Goal: Transaction & Acquisition: Book appointment/travel/reservation

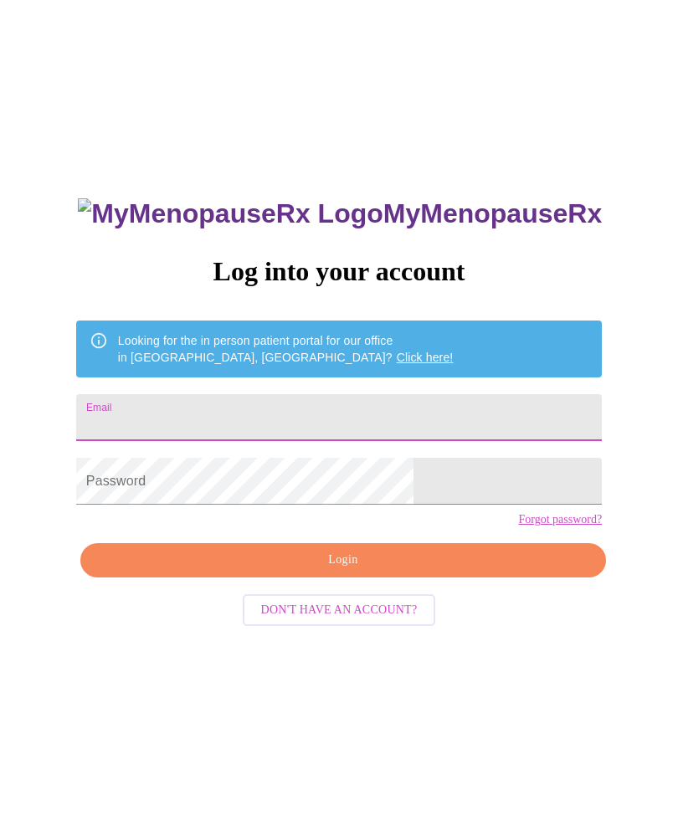
type input "jenclark95624@gmail.com"
type input "[EMAIL_ADDRESS][DOMAIN_NAME]"
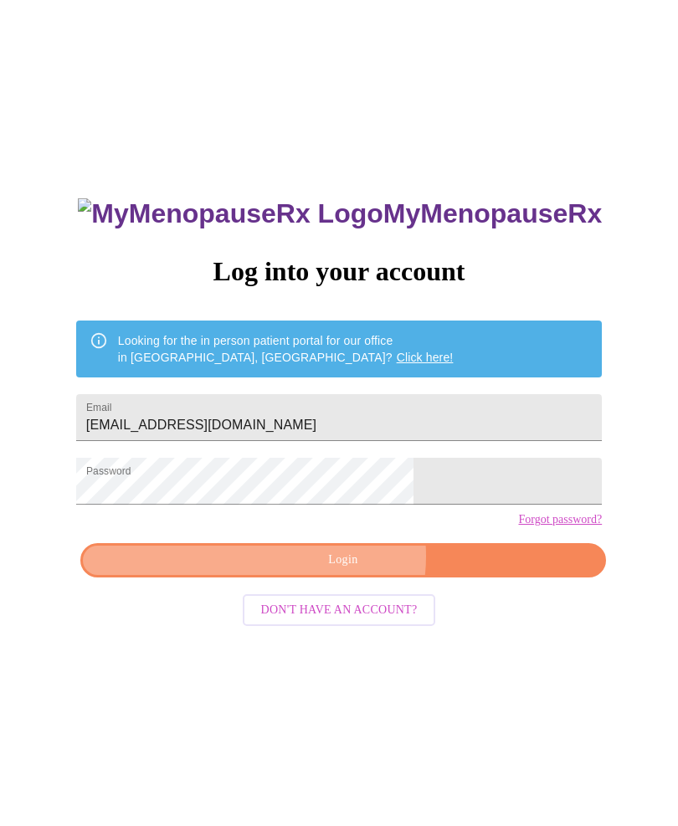
click at [347, 570] on span "Login" at bounding box center [343, 560] width 487 height 21
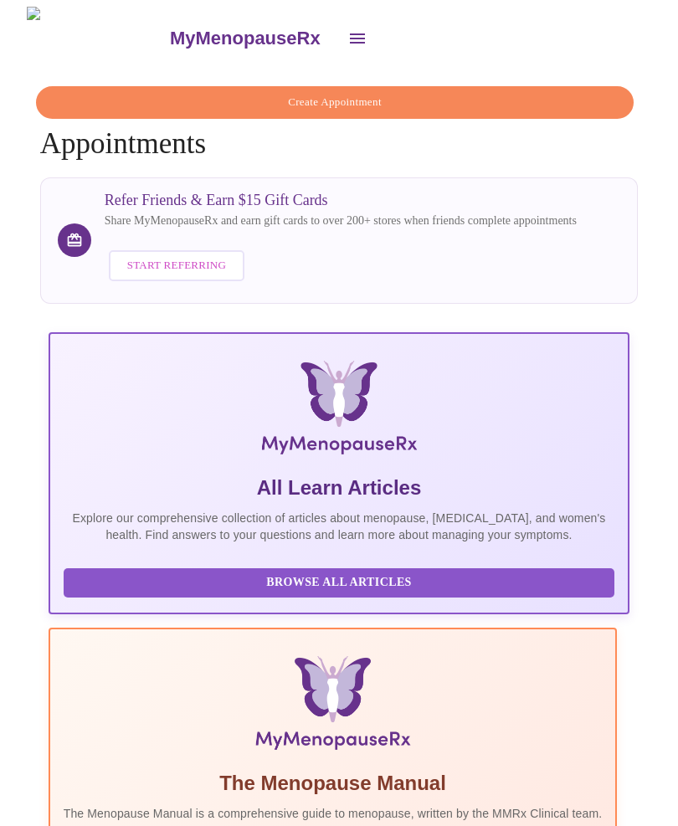
click at [360, 99] on span "Create Appointment" at bounding box center [335, 102] width 560 height 19
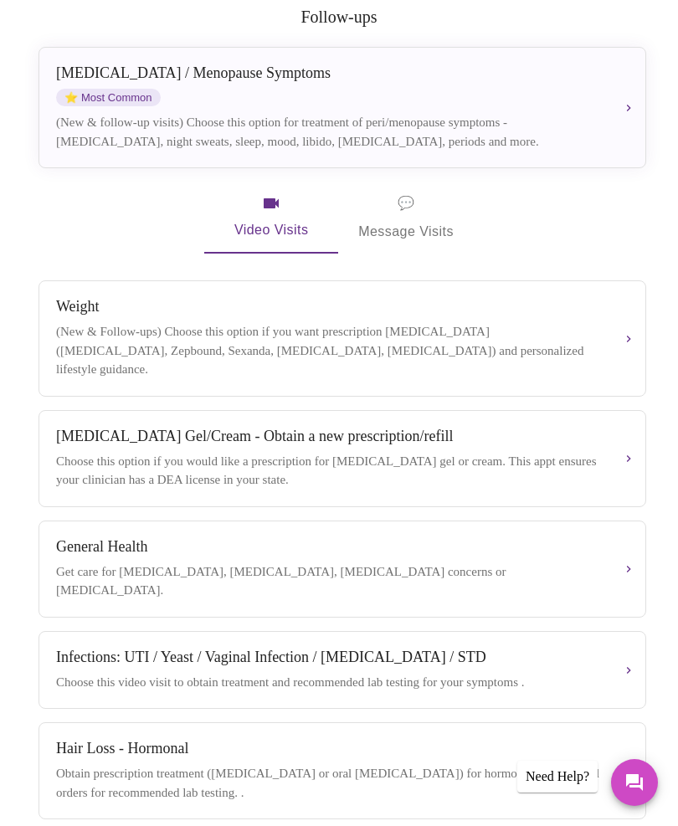
scroll to position [294, 0]
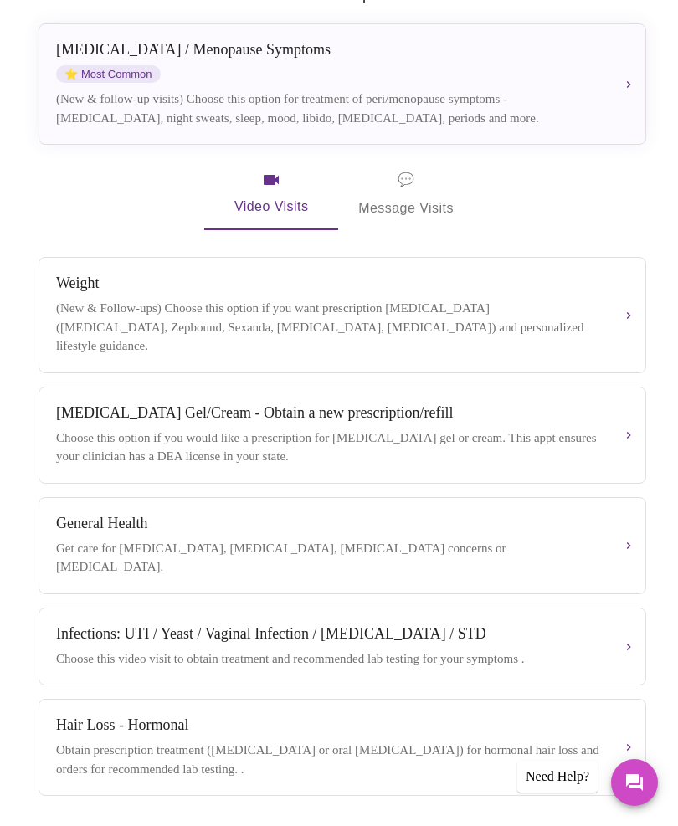
click at [586, 529] on button "General Health Get care for pre-diabetes, underactive thyroid, cholesterol conc…" at bounding box center [341, 545] width 607 height 97
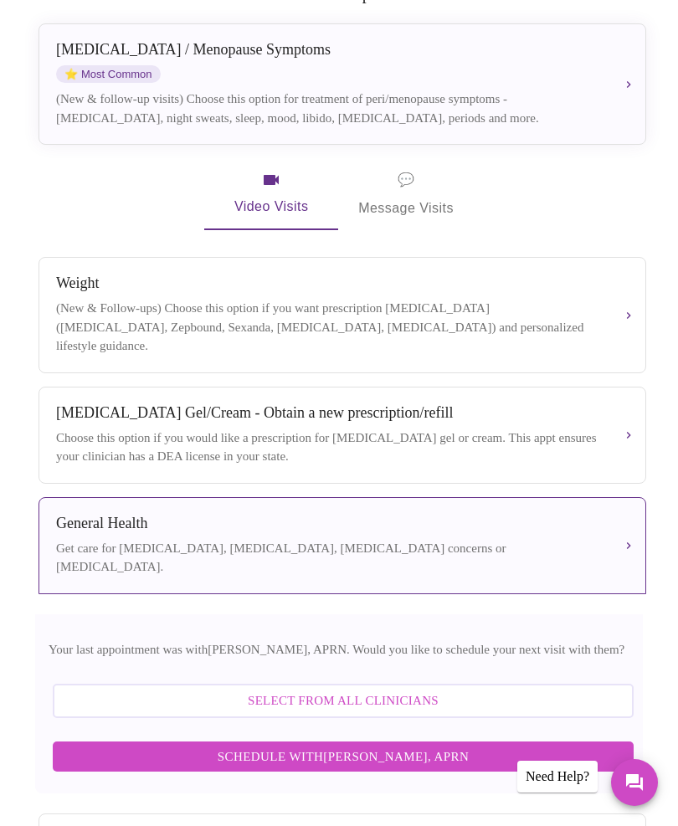
click at [435, 745] on span "Schedule with Emilie McLain, APRN" at bounding box center [342, 756] width 547 height 22
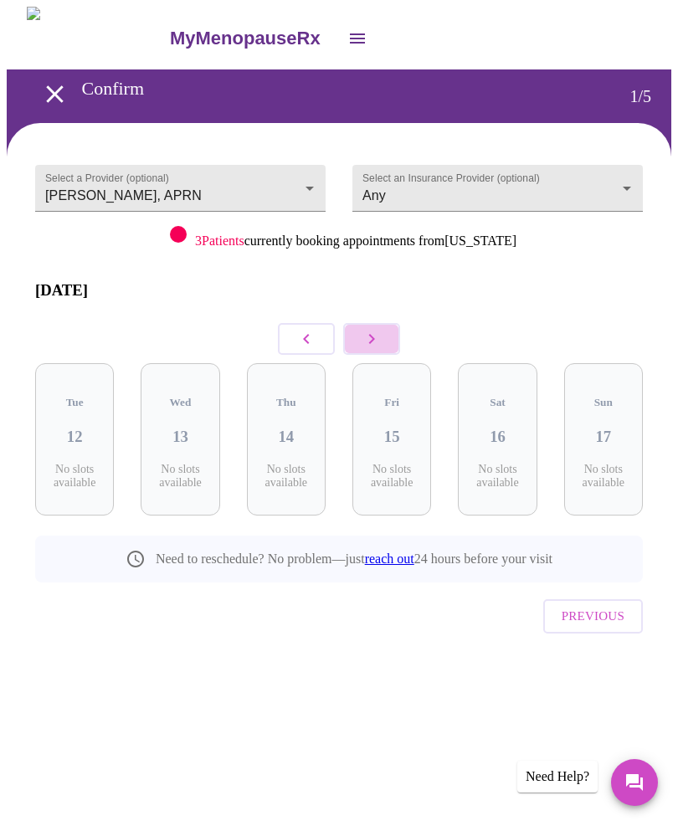
click at [376, 329] on icon "button" at bounding box center [371, 339] width 20 height 20
click at [377, 329] on icon "button" at bounding box center [371, 339] width 20 height 20
click at [375, 334] on icon "button" at bounding box center [372, 339] width 6 height 10
click at [376, 329] on icon "button" at bounding box center [371, 339] width 20 height 20
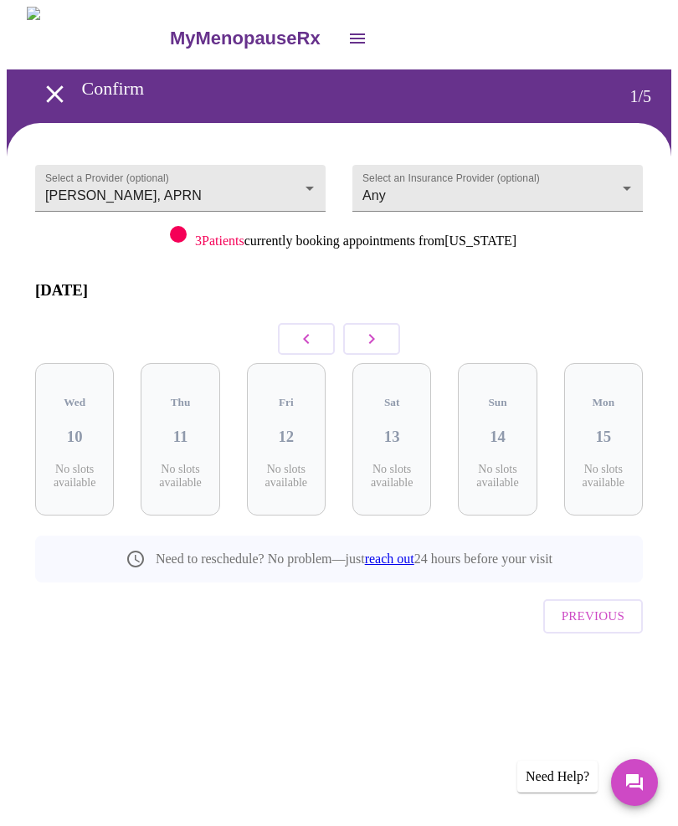
click at [378, 329] on icon "button" at bounding box center [371, 339] width 20 height 20
click at [377, 329] on icon "button" at bounding box center [371, 339] width 20 height 20
click at [386, 327] on button "button" at bounding box center [371, 339] width 57 height 32
click at [386, 323] on button "button" at bounding box center [371, 339] width 57 height 32
click at [384, 323] on button "button" at bounding box center [371, 339] width 57 height 32
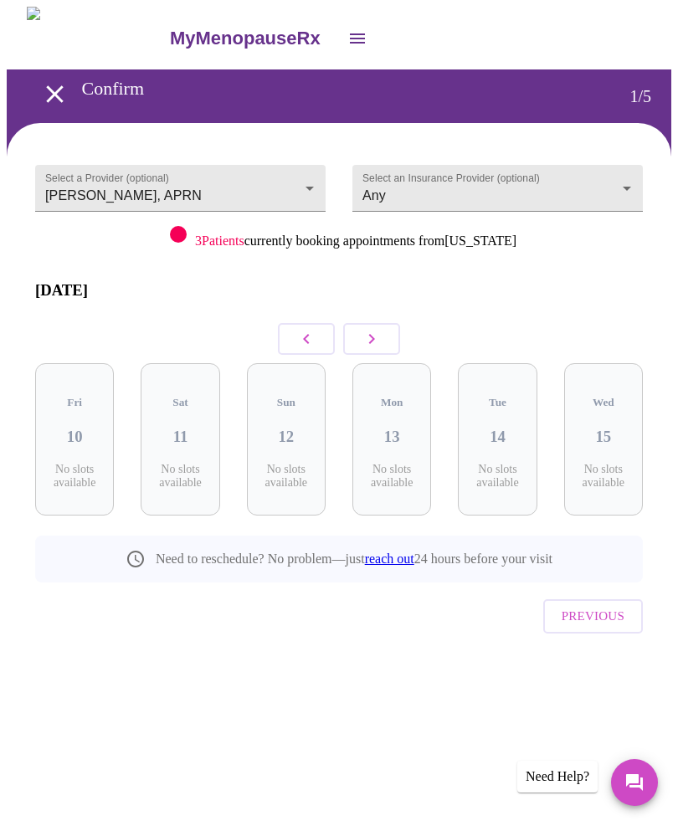
click at [386, 323] on button "button" at bounding box center [371, 339] width 57 height 32
click at [386, 324] on button "button" at bounding box center [371, 339] width 57 height 32
click at [390, 323] on button "button" at bounding box center [371, 339] width 57 height 32
click at [386, 325] on button "button" at bounding box center [371, 339] width 57 height 32
click at [386, 327] on button "button" at bounding box center [371, 339] width 57 height 32
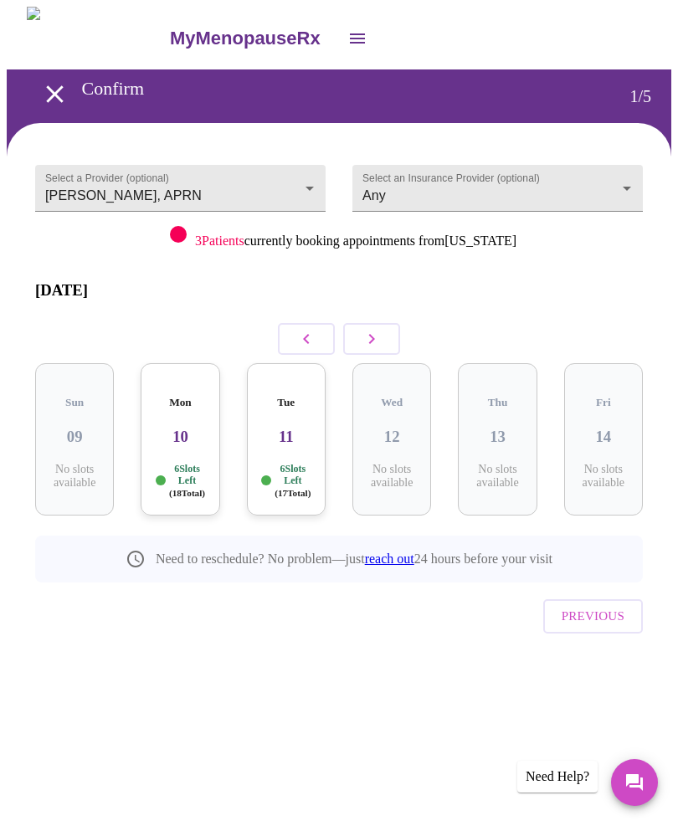
click at [390, 325] on button "button" at bounding box center [371, 339] width 57 height 32
click at [389, 325] on button "button" at bounding box center [371, 339] width 57 height 32
click at [382, 324] on button "button" at bounding box center [371, 339] width 57 height 32
click at [381, 323] on button "button" at bounding box center [371, 339] width 57 height 32
click at [386, 323] on button "button" at bounding box center [371, 339] width 57 height 32
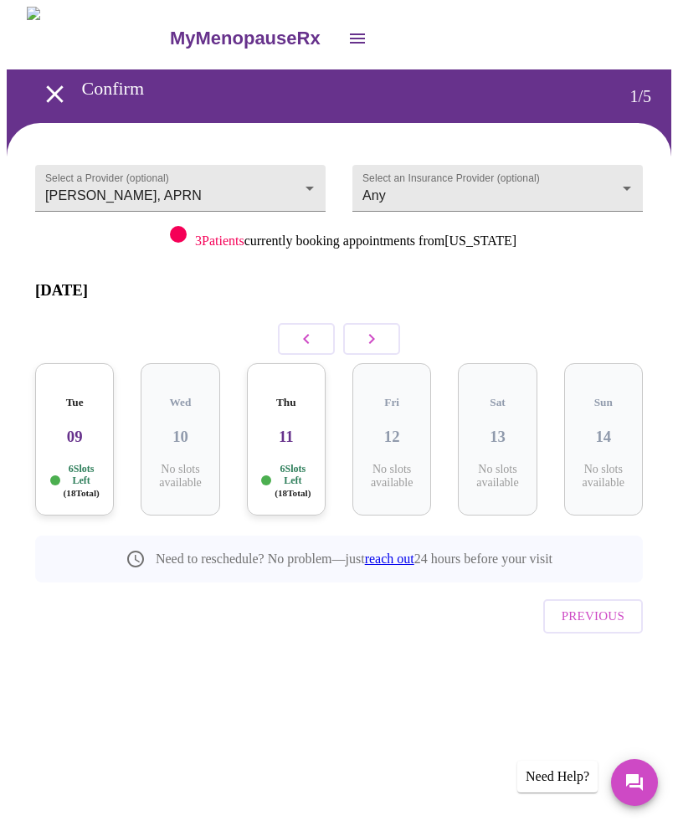
click at [386, 323] on button "button" at bounding box center [371, 339] width 57 height 32
click at [394, 323] on button "button" at bounding box center [371, 339] width 57 height 32
click at [365, 329] on icon "button" at bounding box center [371, 339] width 20 height 20
click at [299, 421] on div "Mon 29 6 Slots Left ( 18 Total)" at bounding box center [286, 439] width 79 height 152
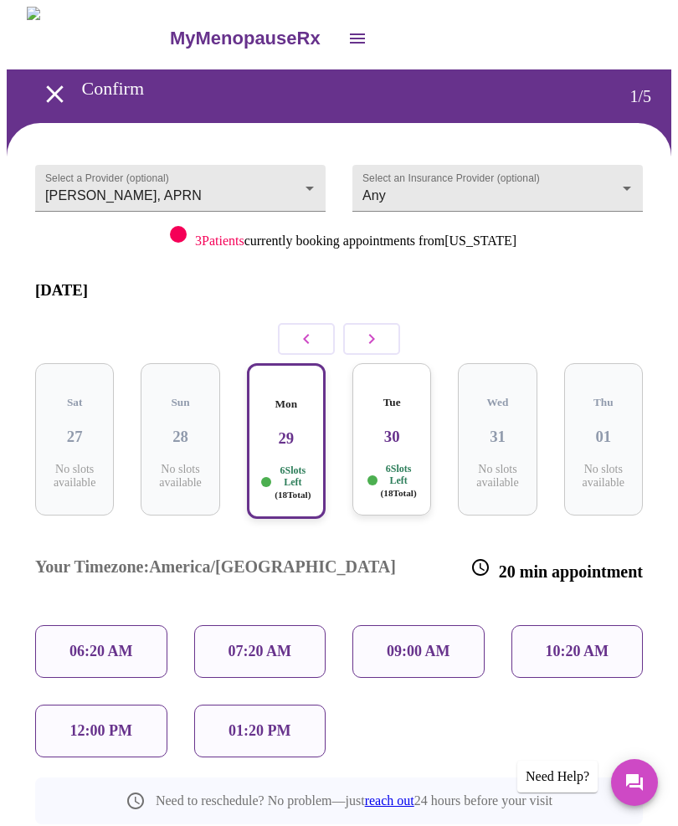
click at [278, 722] on p "01:20 PM" at bounding box center [259, 731] width 62 height 18
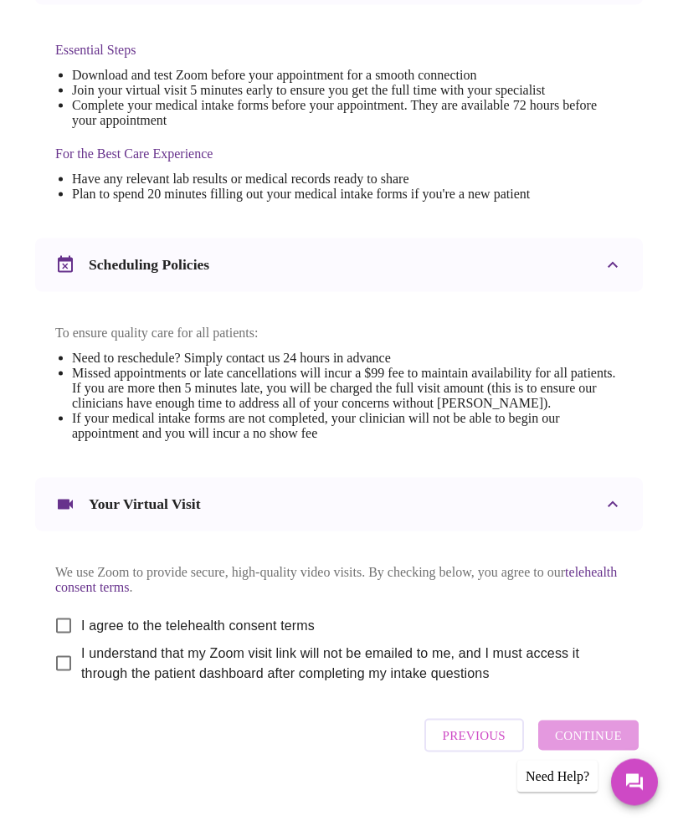
scroll to position [455, 0]
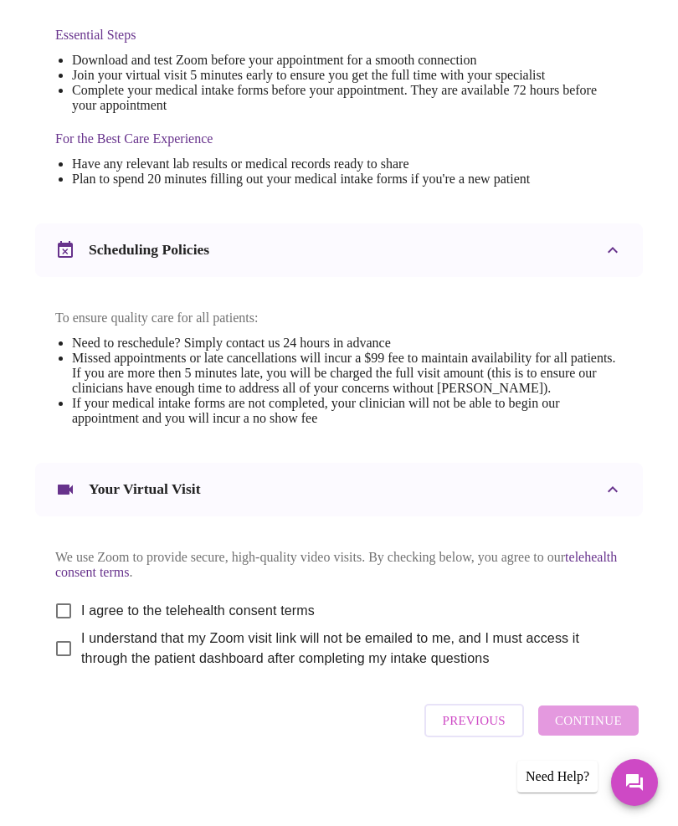
click at [61, 628] on input "I agree to the telehealth consent terms" at bounding box center [63, 610] width 35 height 35
checkbox input "true"
click at [60, 666] on input "I understand that my Zoom visit link will not be emailed to me, and I must acce…" at bounding box center [63, 648] width 35 height 35
checkbox input "true"
click at [604, 731] on span "Continue" at bounding box center [588, 720] width 67 height 22
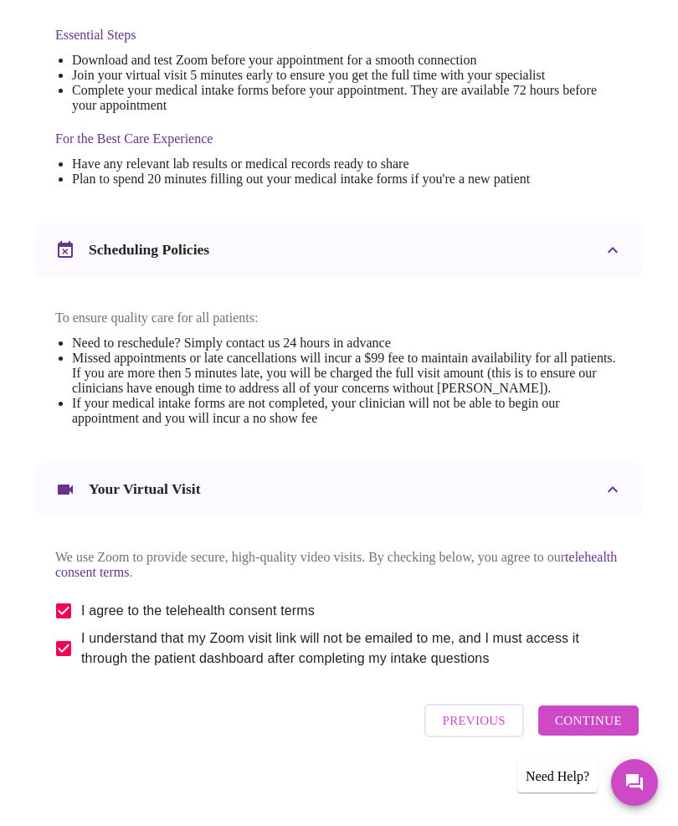
scroll to position [0, 0]
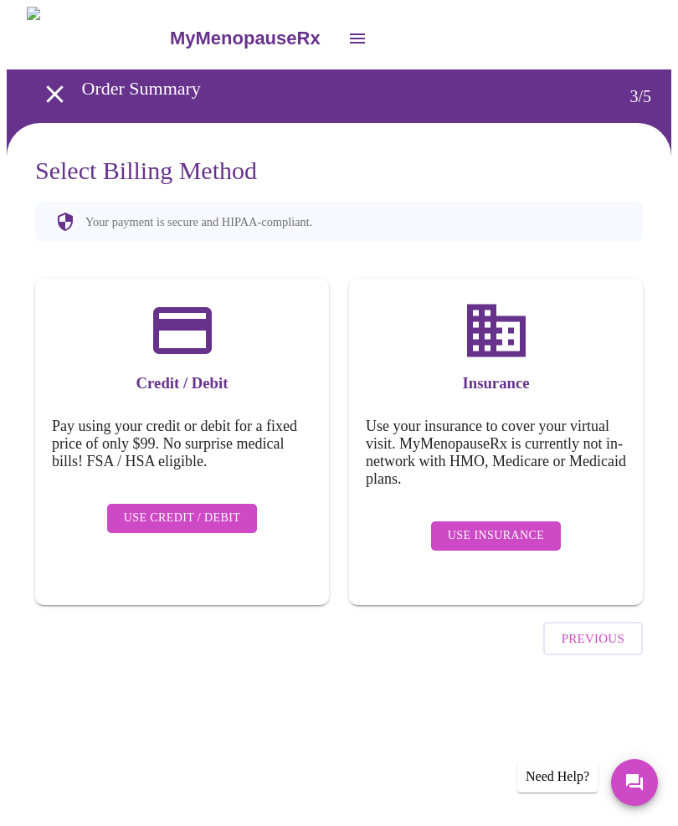
click at [203, 508] on span "Use Credit / Debit" at bounding box center [182, 518] width 117 height 21
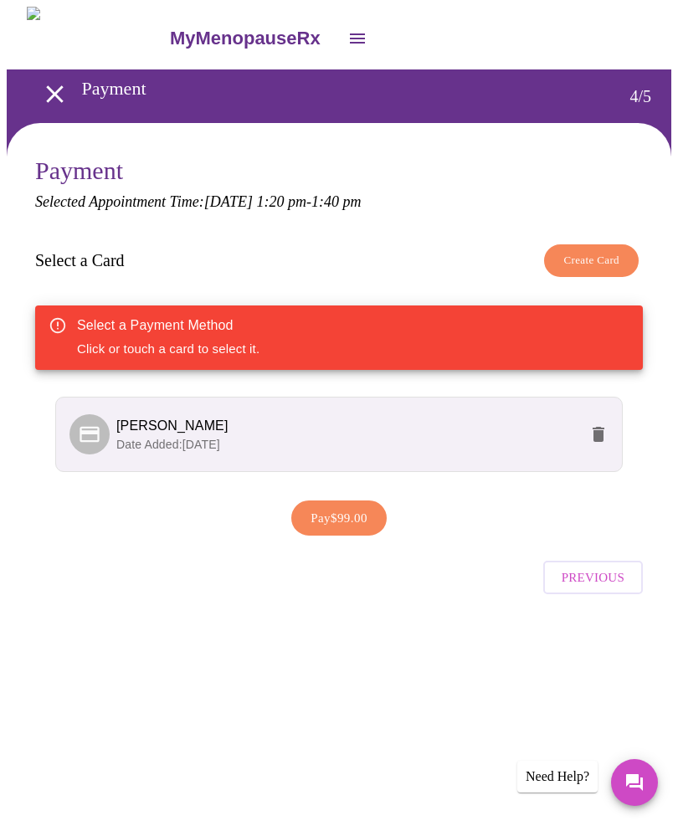
click at [576, 429] on span "CapOne" at bounding box center [347, 426] width 462 height 20
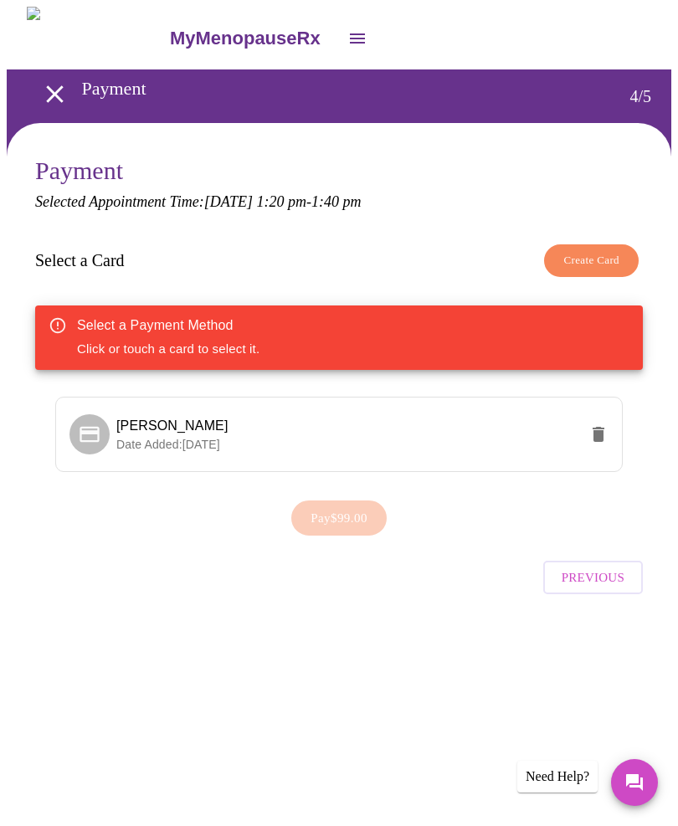
click at [176, 429] on span "CapOne" at bounding box center [347, 426] width 462 height 20
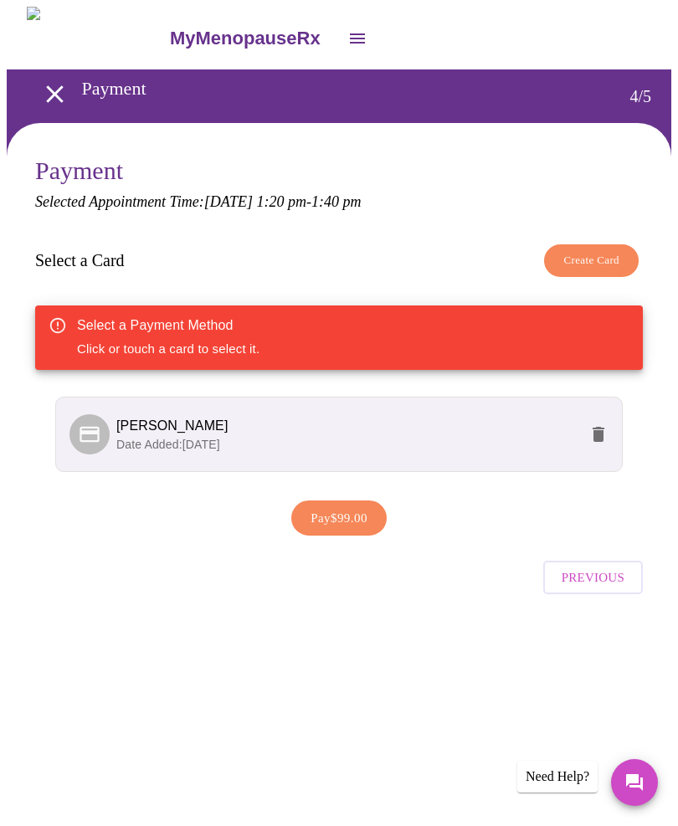
click at [349, 514] on span "Pay $99.00" at bounding box center [338, 518] width 57 height 22
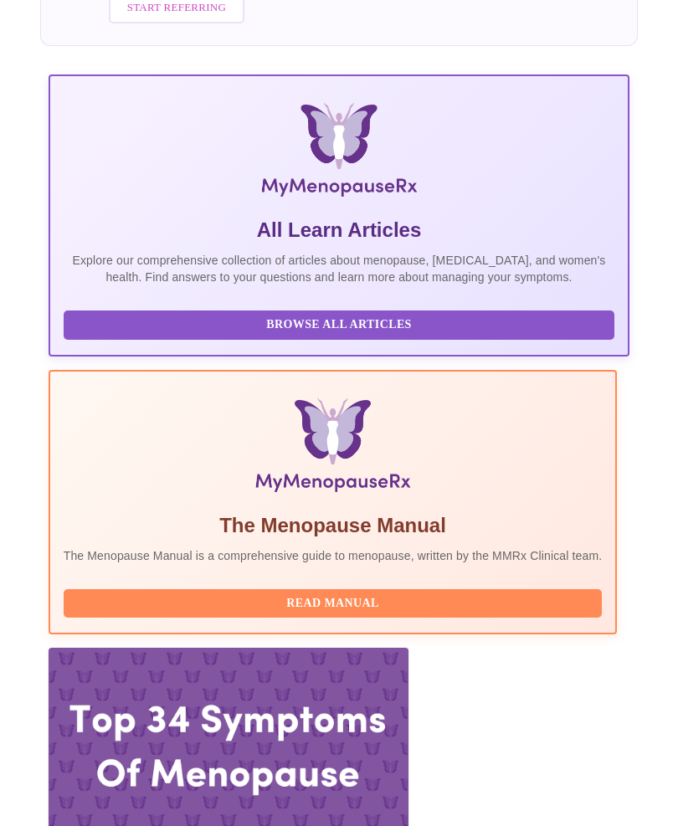
scroll to position [265, 0]
